Goal: Task Accomplishment & Management: Complete application form

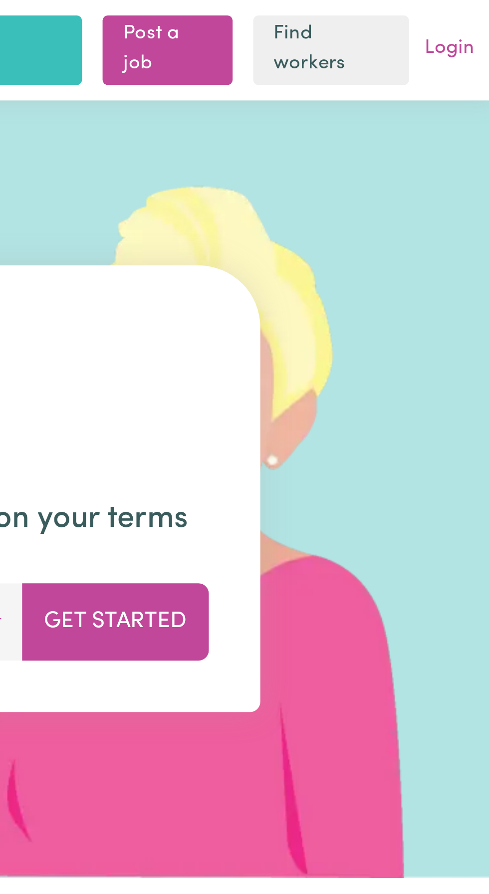
click at [474, 18] on link "Login" at bounding box center [470, 18] width 23 height 15
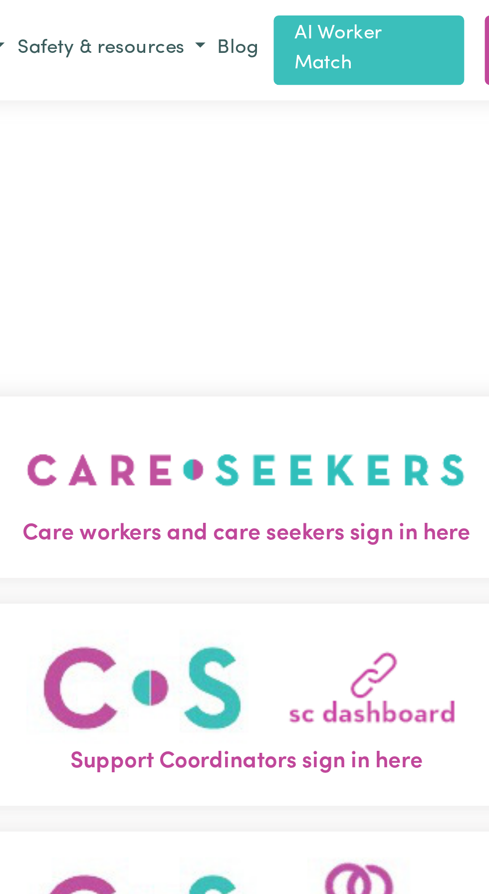
click at [238, 199] on img "Care workers and care seekers sign in here" at bounding box center [244, 182] width 170 height 37
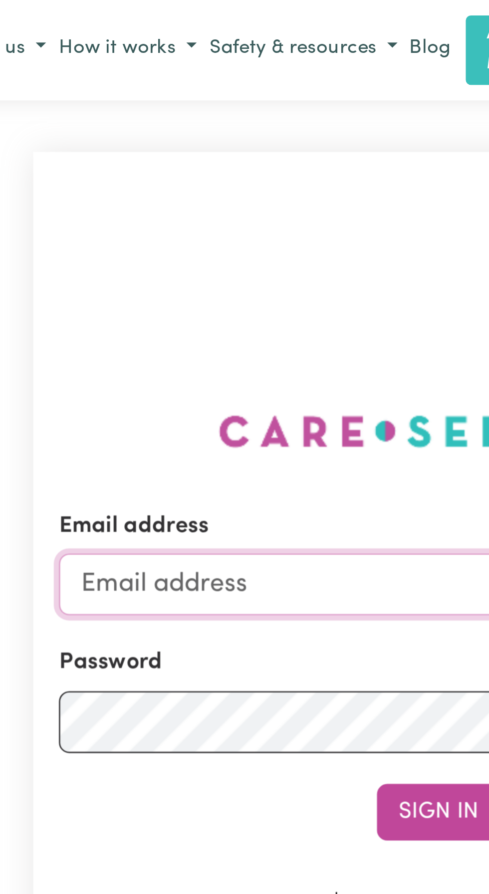
click at [165, 238] on input "Email address" at bounding box center [244, 226] width 294 height 24
type input "[EMAIL_ADDRESS][DOMAIN_NAME]"
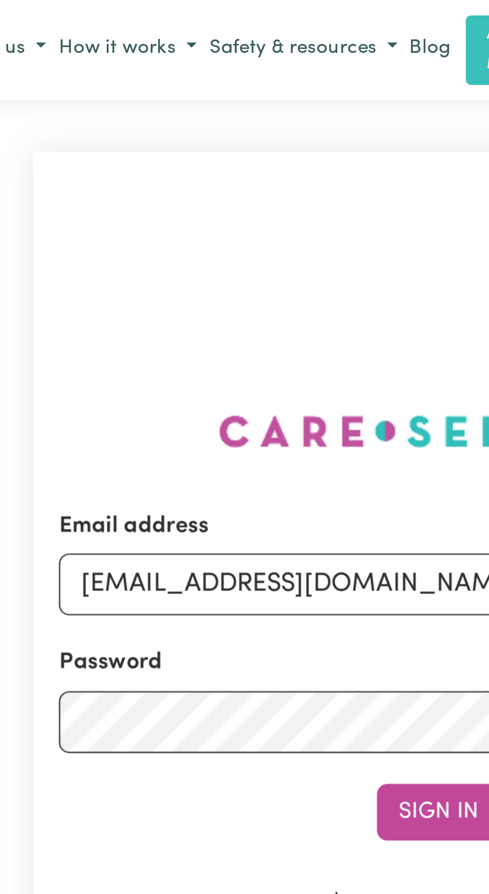
click at [220, 304] on button "Sign In" at bounding box center [244, 315] width 48 height 22
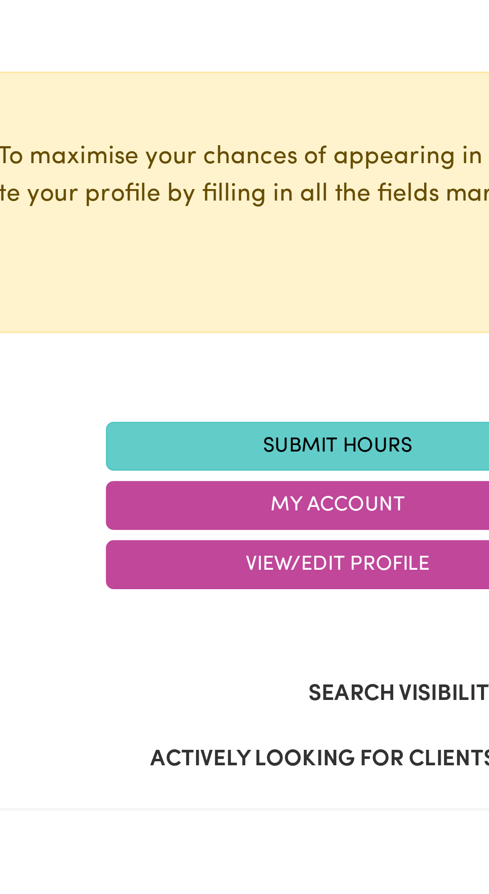
click at [324, 271] on link "Submit Hours" at bounding box center [334, 273] width 180 height 19
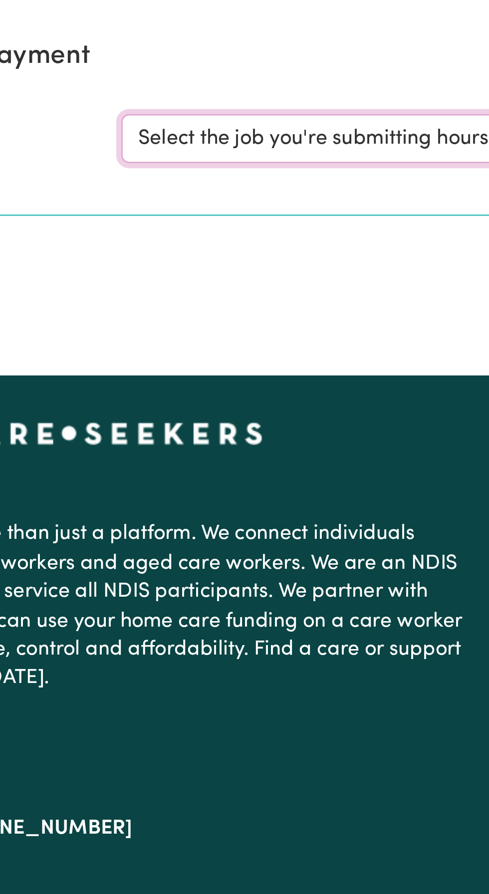
click at [339, 156] on select "Select the job you're submitting hours for... [[PERSON_NAME]] Support and Compa…" at bounding box center [366, 154] width 232 height 19
select select "11038"
click at [250, 145] on select "Select the job you're submitting hours for... [[PERSON_NAME]] Support and Compa…" at bounding box center [366, 154] width 232 height 19
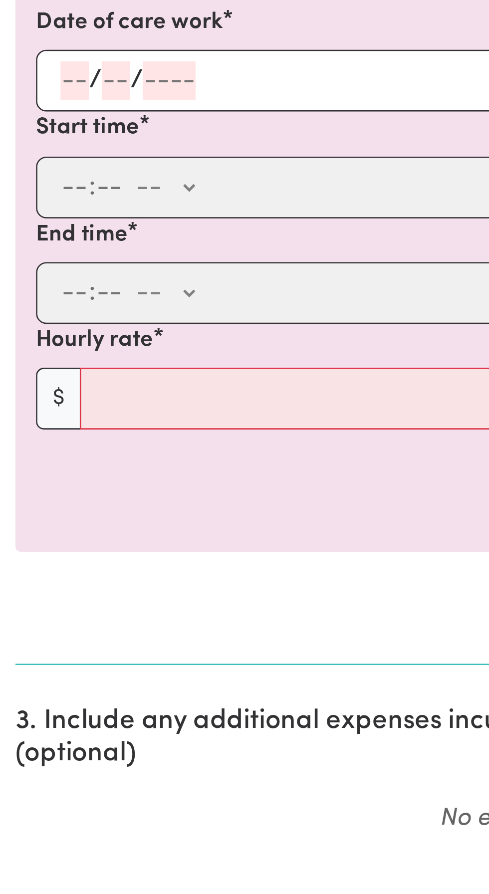
click at [24, 373] on input "number" at bounding box center [28, 374] width 11 height 15
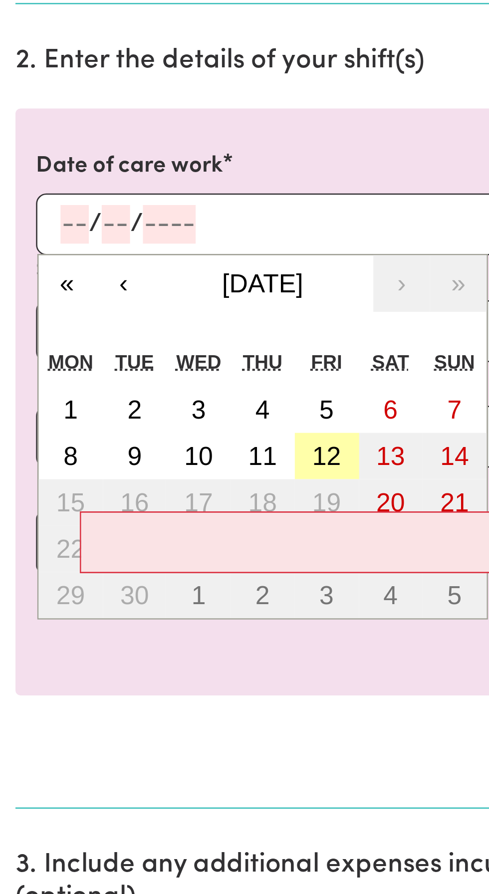
click at [128, 463] on abbr "12" at bounding box center [126, 464] width 11 height 11
type input "[DATE]"
type input "12"
type input "9"
type input "2025"
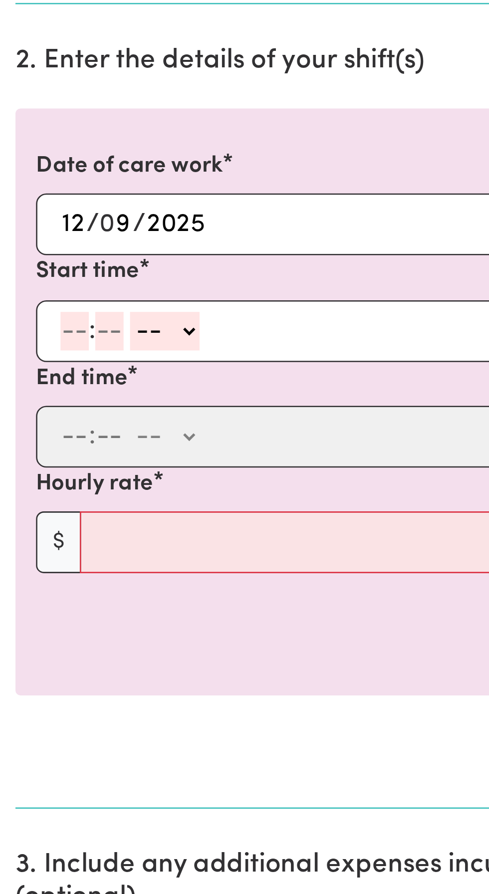
click at [29, 416] on input "number" at bounding box center [28, 415] width 11 height 15
type input "10"
type input "30"
click at [72, 417] on select "-- AM PM" at bounding box center [64, 415] width 27 height 15
select select "am"
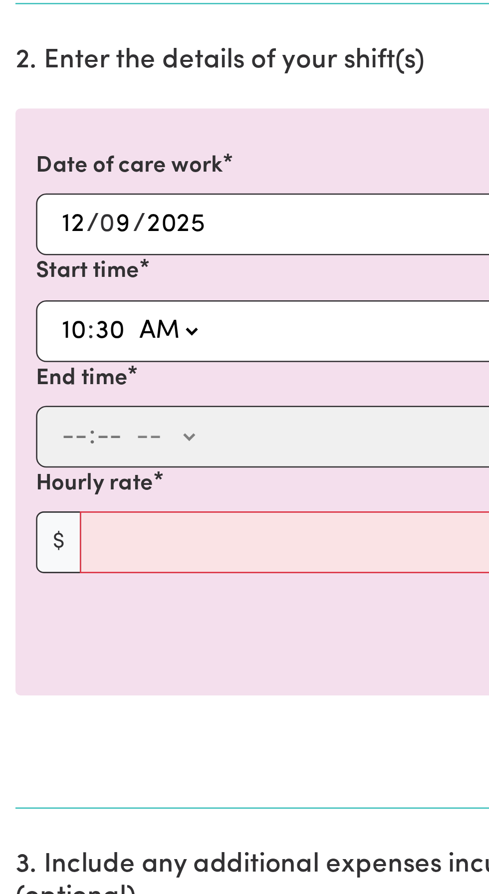
click at [51, 408] on select "-- AM PM" at bounding box center [64, 415] width 27 height 15
type input "10:30"
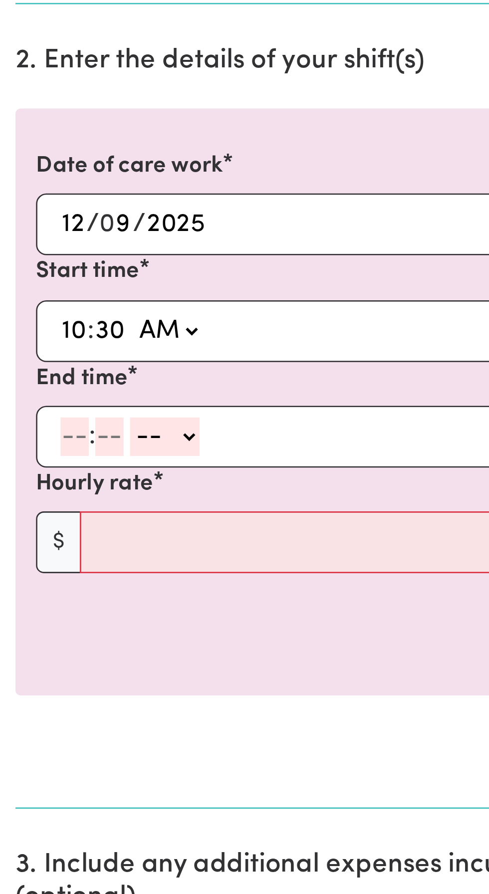
click at [29, 455] on input "number" at bounding box center [28, 456] width 11 height 15
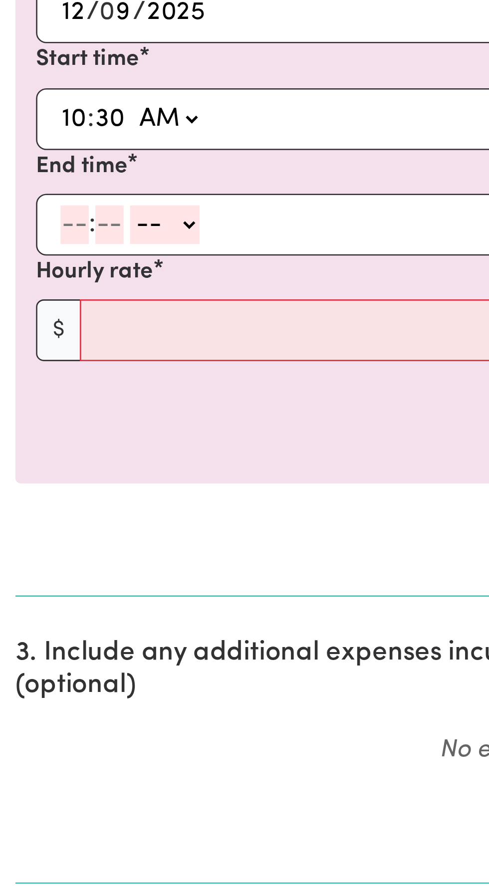
type input "2"
type input "0"
click at [68, 460] on select "-- AM PM" at bounding box center [61, 456] width 27 height 15
select select "pm"
click at [48, 449] on select "-- AM PM" at bounding box center [61, 456] width 27 height 15
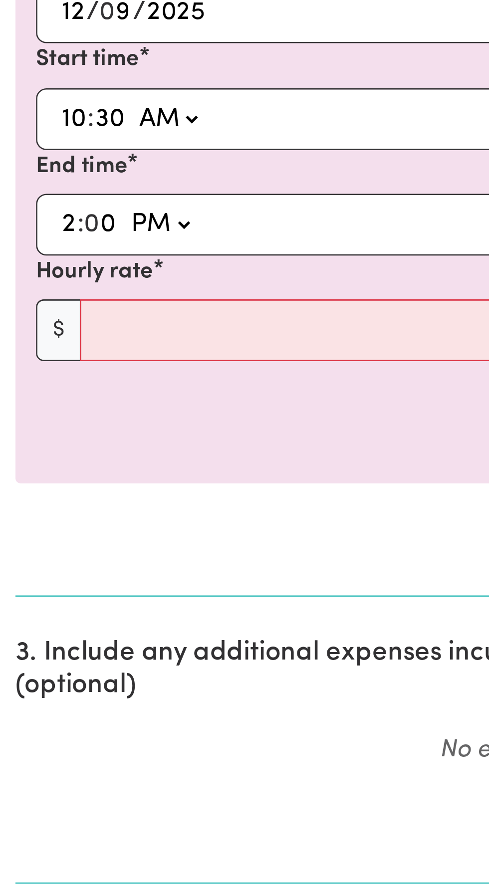
type input "14:00"
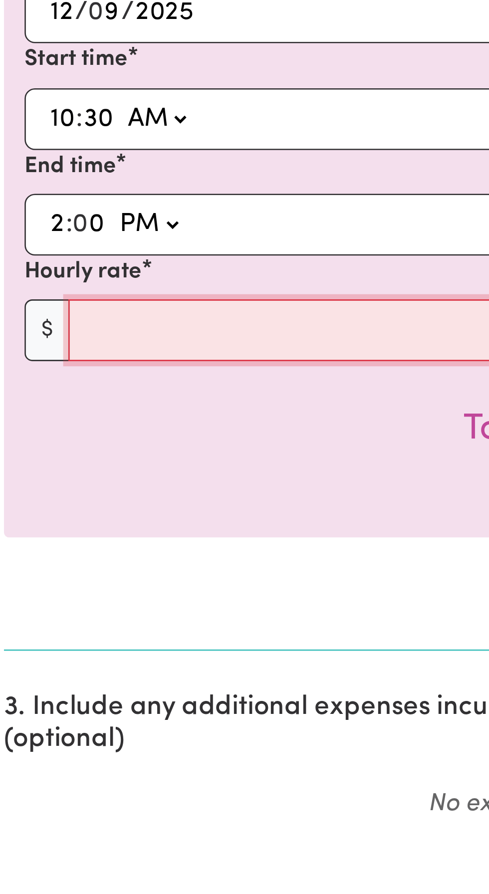
click at [78, 496] on input "Hourly rate" at bounding box center [253, 498] width 444 height 24
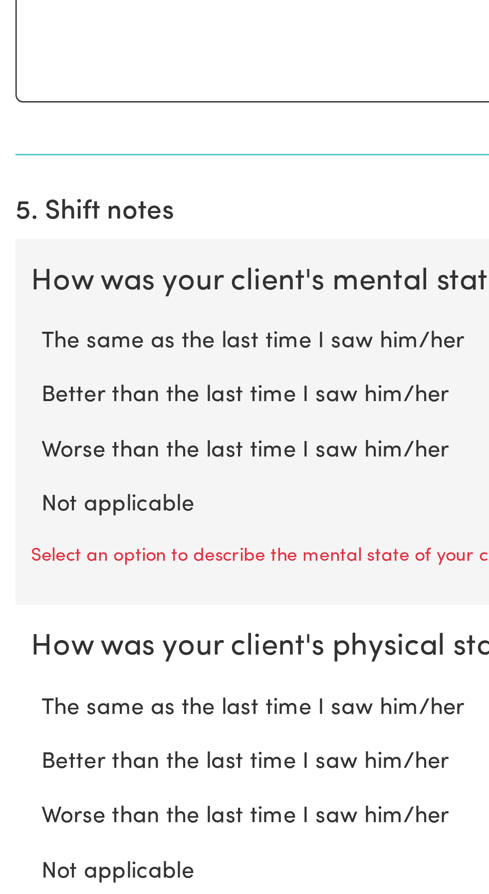
scroll to position [273, 0]
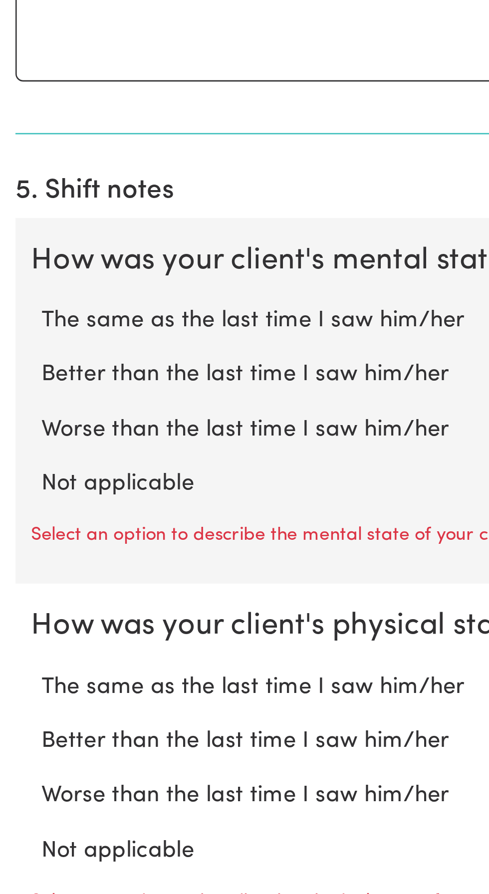
type input "45"
click at [50, 732] on label "Not applicable" at bounding box center [244, 735] width 457 height 13
click at [16, 729] on input "Not applicable" at bounding box center [15, 728] width 0 height 0
radio input "true"
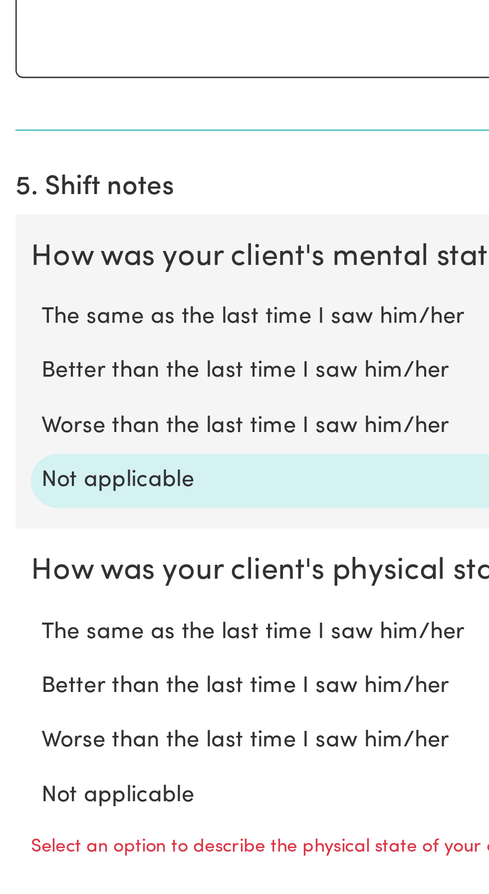
scroll to position [313, 0]
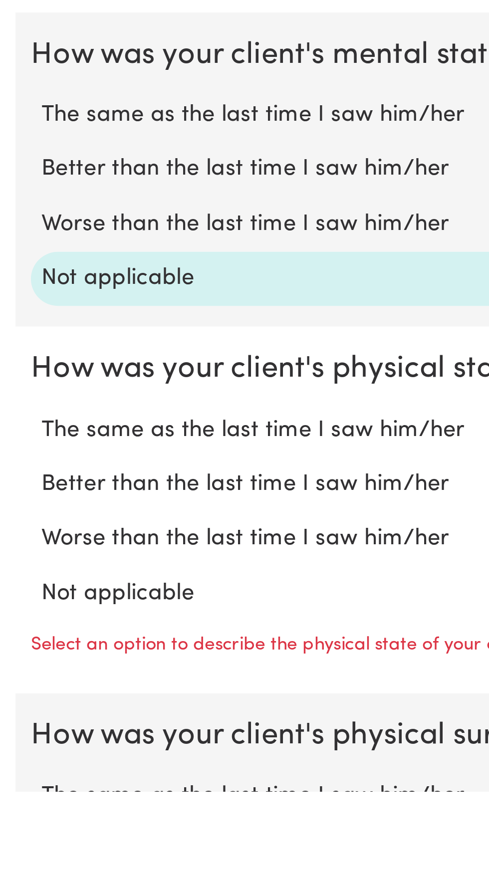
click at [45, 812] on label "Not applicable" at bounding box center [244, 817] width 457 height 13
click at [16, 811] on input "Not applicable" at bounding box center [15, 810] width 0 height 0
radio input "true"
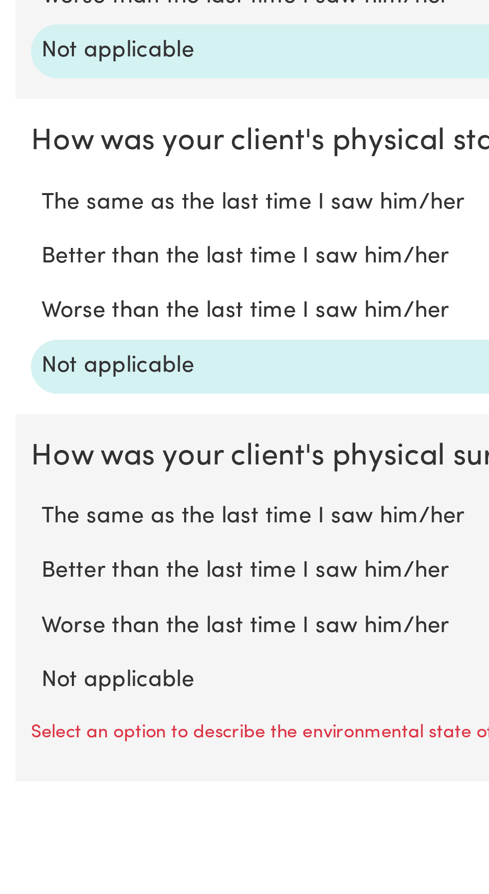
scroll to position [443, 0]
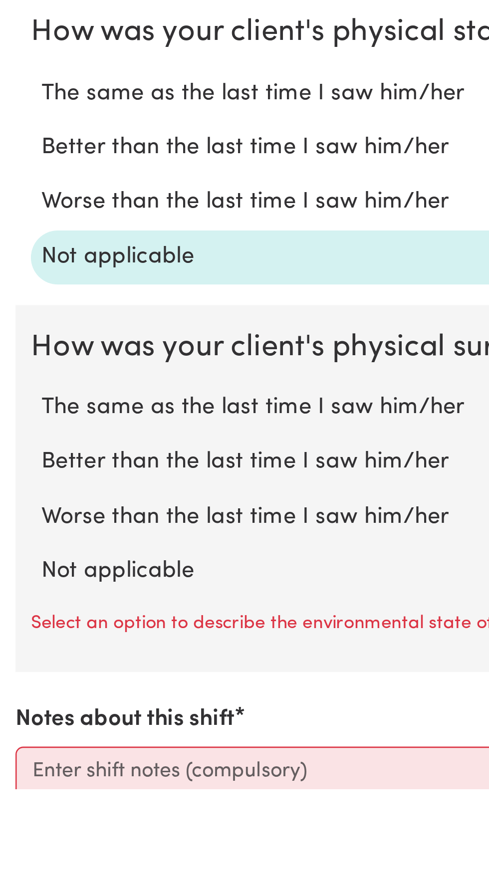
click at [48, 805] on label "Not applicable" at bounding box center [244, 809] width 457 height 13
click at [16, 803] on input "Not applicable" at bounding box center [15, 802] width 0 height 0
radio input "true"
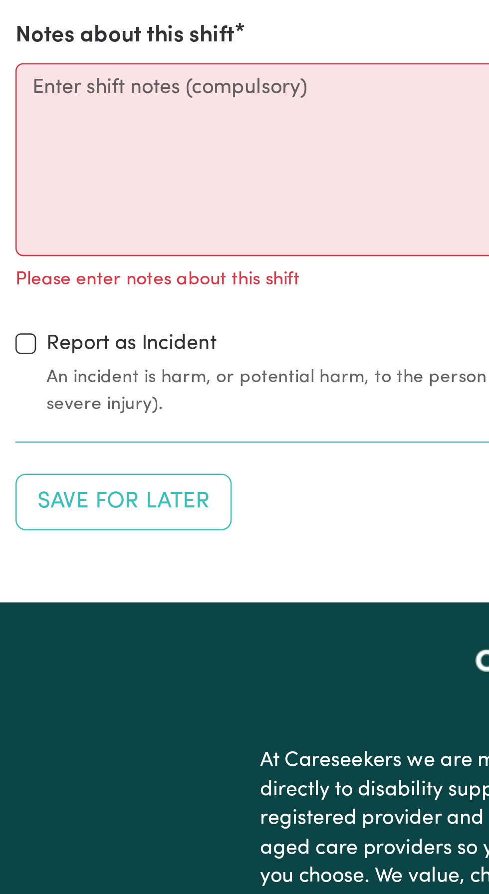
scroll to position [742, 0]
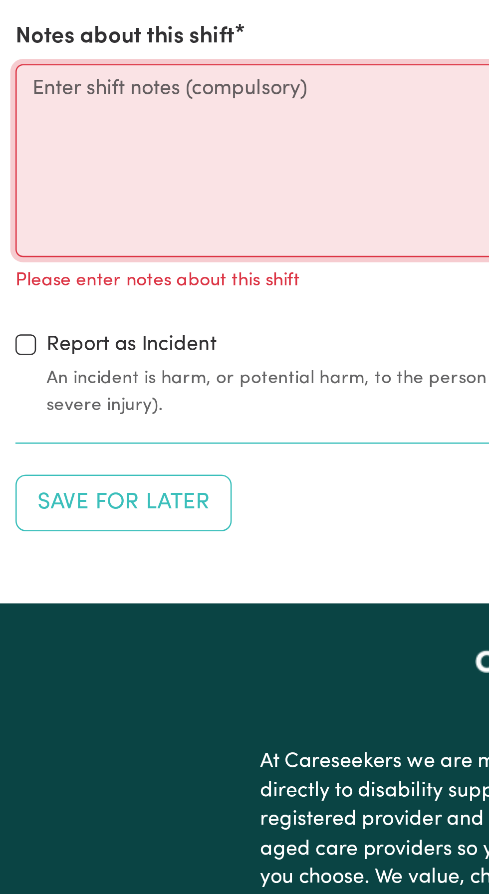
click at [37, 566] on textarea "Notes about this shift" at bounding box center [244, 595] width 477 height 75
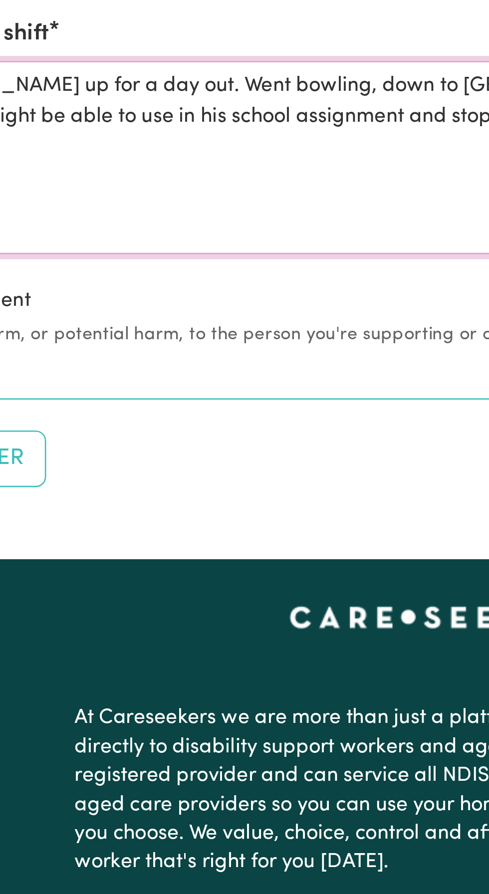
click at [172, 564] on textarea "Picked [PERSON_NAME] up for a day out. Went bowling, down to [GEOGRAPHIC_DATA] …" at bounding box center [244, 595] width 477 height 75
click at [165, 582] on textarea "Picked [PERSON_NAME] up for a day out. Went bowling, down to [GEOGRAPHIC_DATA] …" at bounding box center [244, 595] width 477 height 75
click at [166, 562] on textarea "Picked [PERSON_NAME] up for a day out. Went bowling, down to [GEOGRAPHIC_DATA] …" at bounding box center [244, 595] width 477 height 75
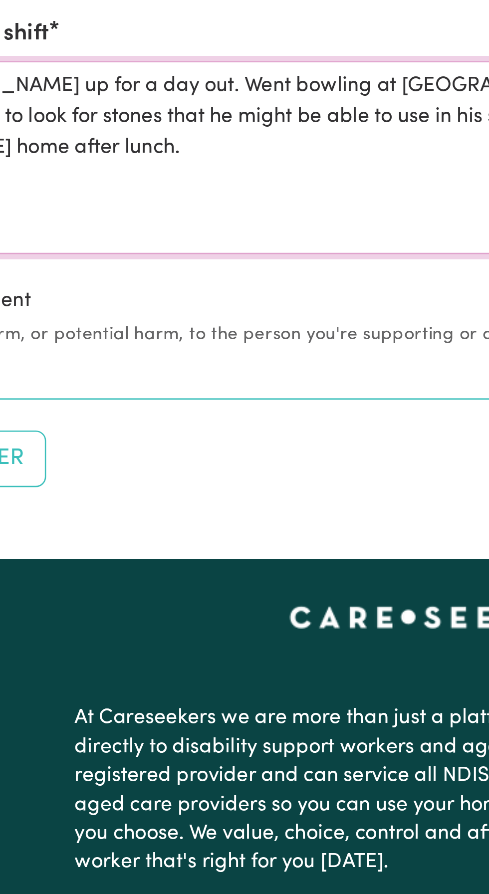
click at [212, 566] on textarea "Picked [PERSON_NAME] up for a day out. Went bowling at [GEOGRAPHIC_DATA], down …" at bounding box center [244, 595] width 477 height 75
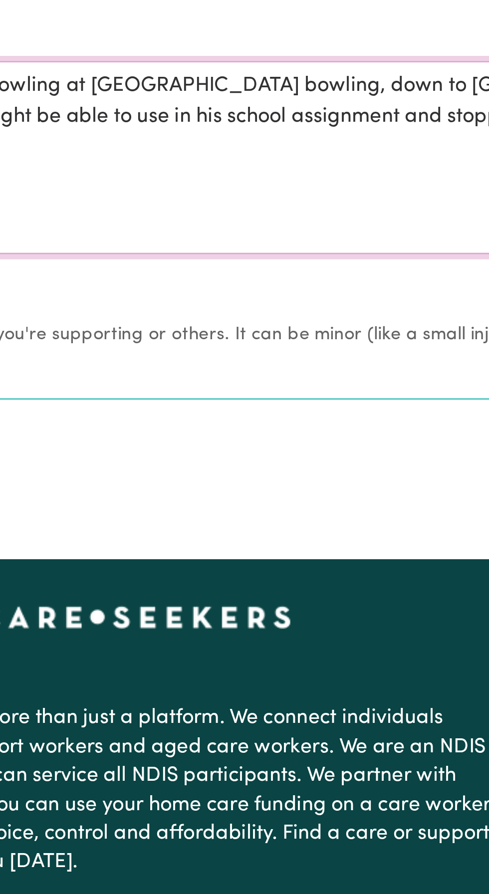
click at [261, 575] on textarea "Picked [PERSON_NAME] up for a day out. Went bowling at [GEOGRAPHIC_DATA] bowlin…" at bounding box center [244, 595] width 477 height 75
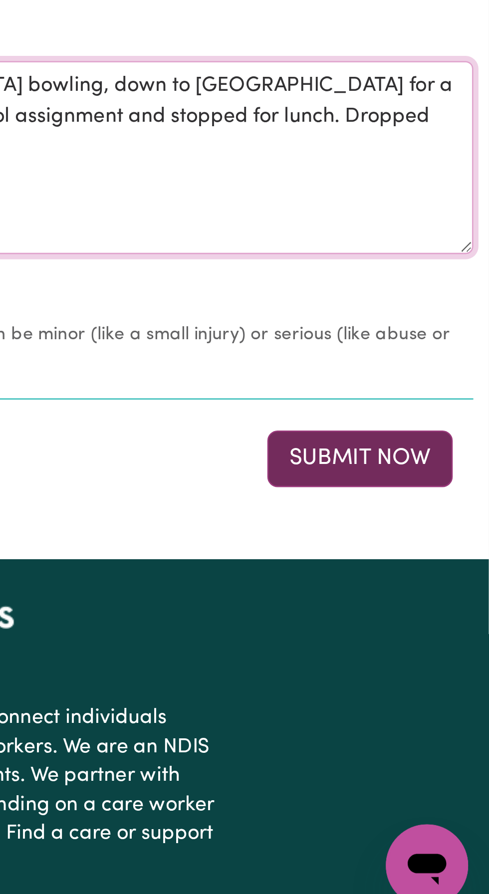
type textarea "Picked [PERSON_NAME] up for a day out. Went bowling at [GEOGRAPHIC_DATA] bowlin…"
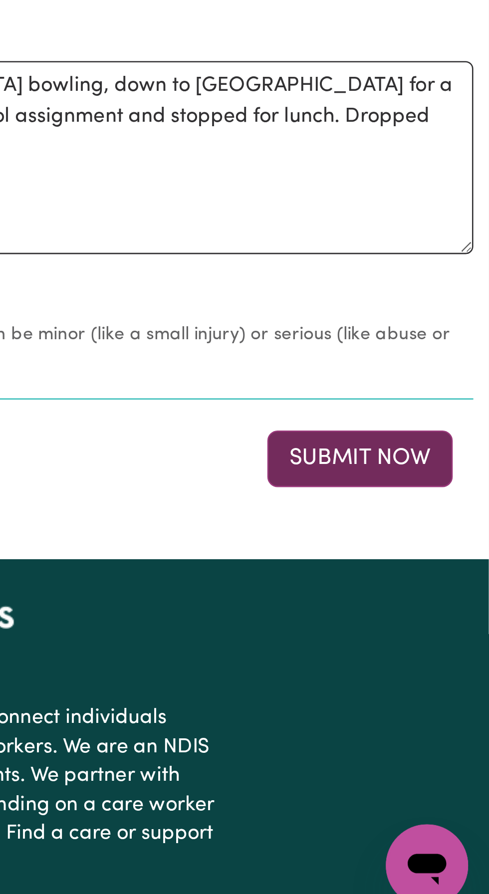
click at [440, 708] on button "Submit Now" at bounding box center [439, 712] width 72 height 22
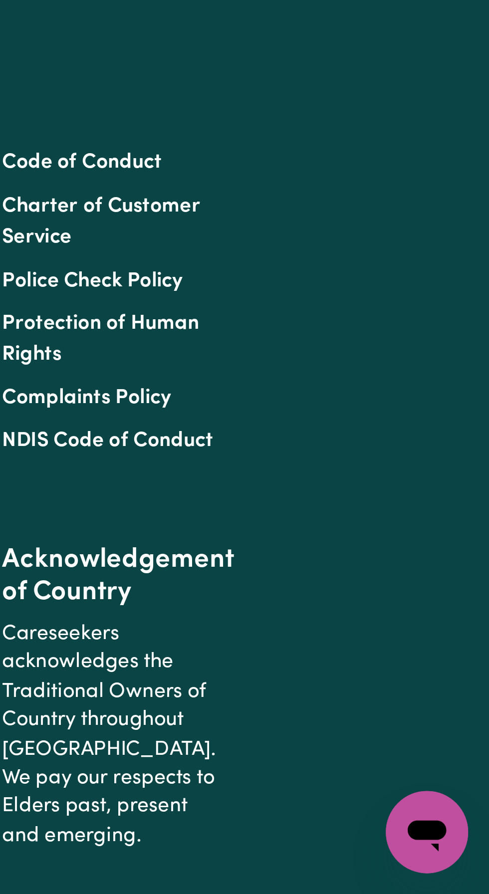
scroll to position [0, 0]
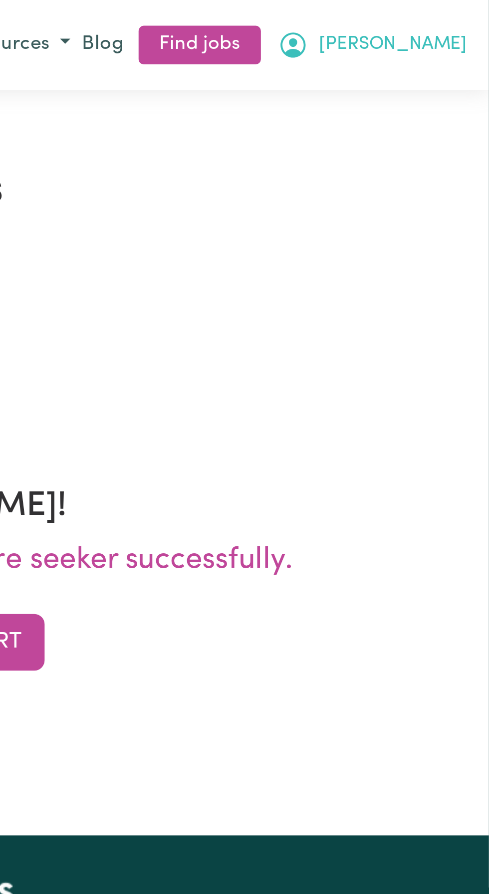
click at [473, 16] on button "[PERSON_NAME]" at bounding box center [443, 17] width 78 height 17
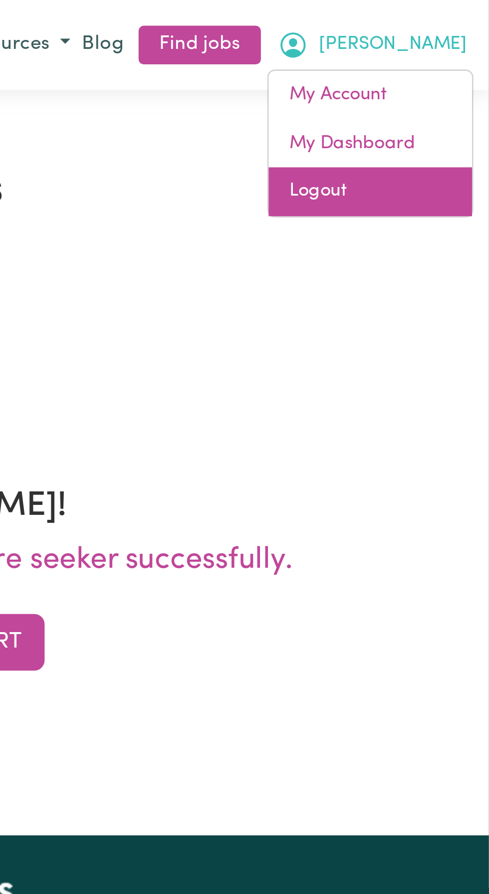
click at [423, 76] on link "Logout" at bounding box center [442, 74] width 79 height 19
